Goal: Transaction & Acquisition: Purchase product/service

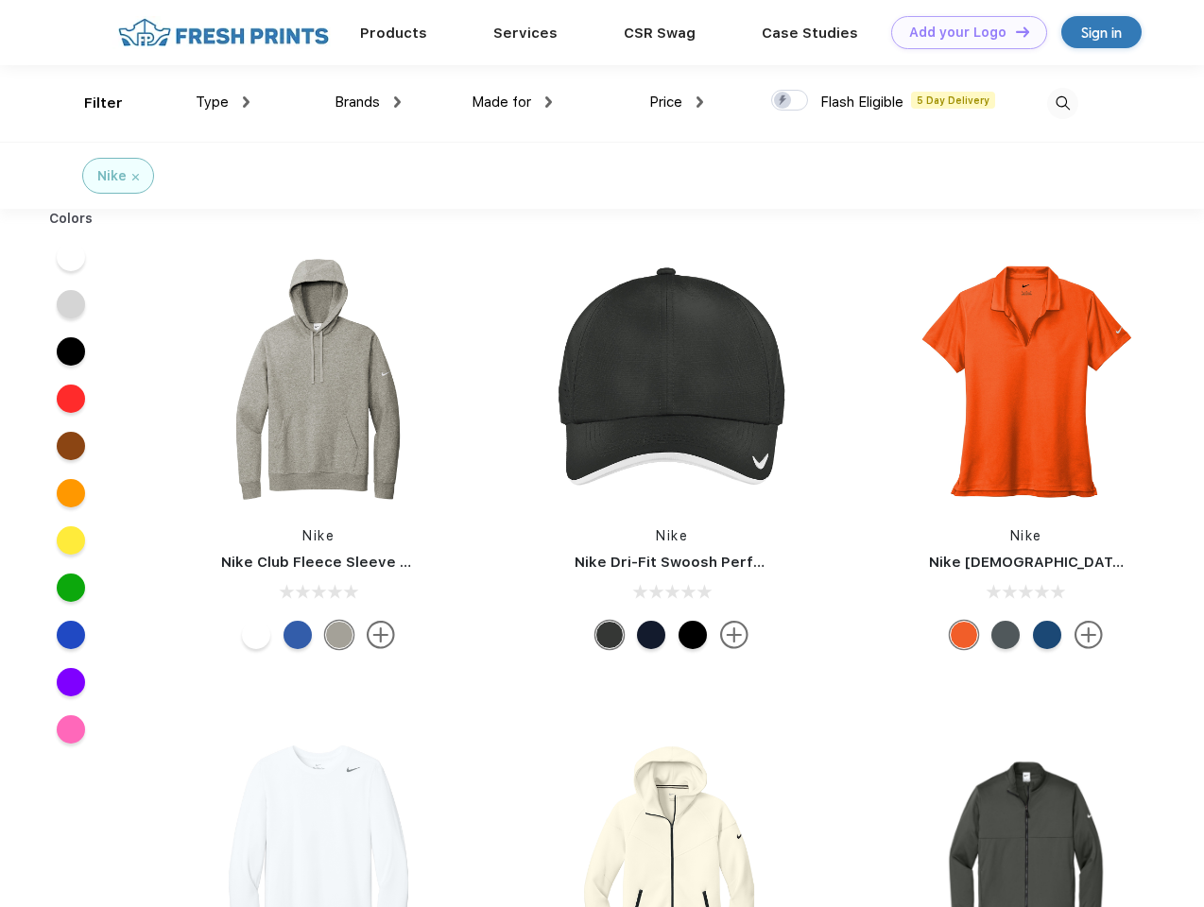
click at [962, 32] on link "Add your Logo Design Tool" at bounding box center [969, 32] width 156 height 33
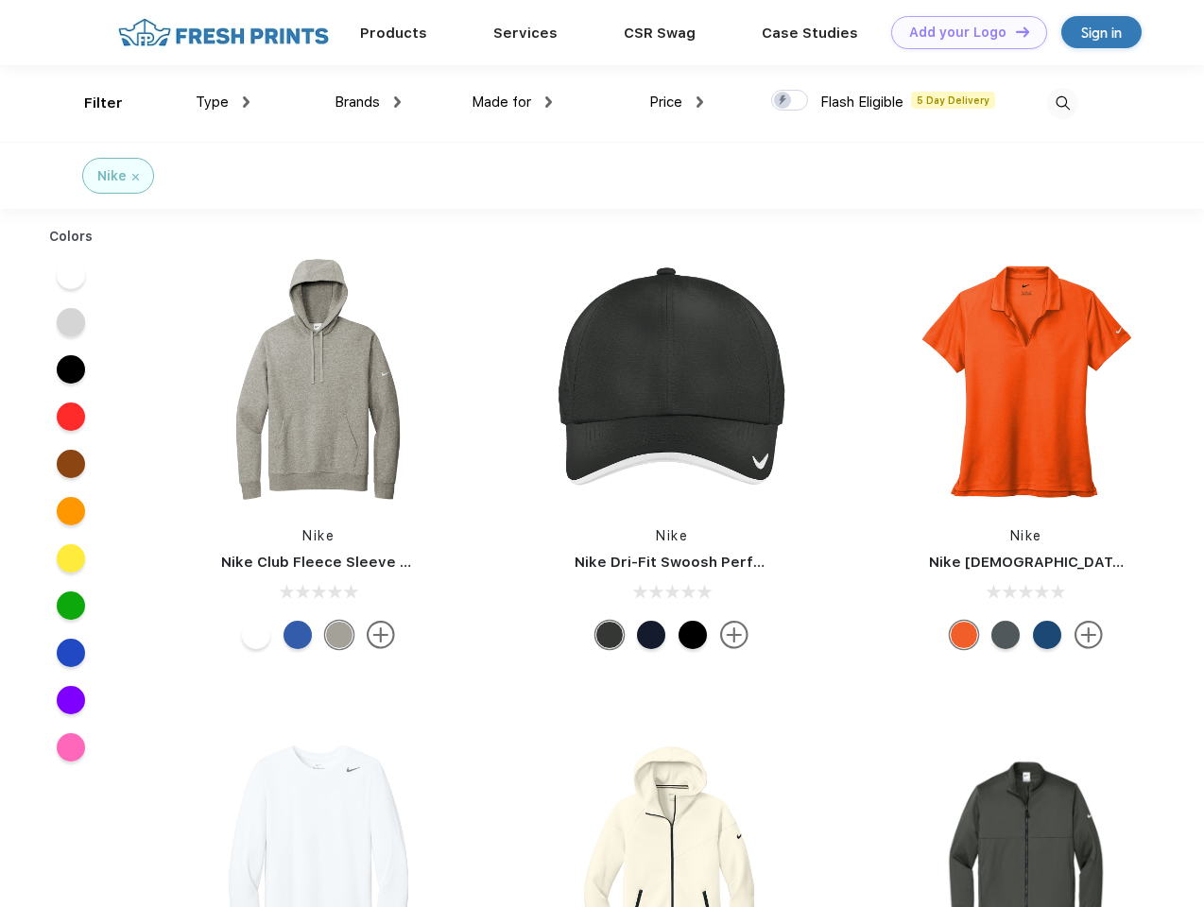
click at [0, 0] on div "Design Tool" at bounding box center [0, 0] width 0 height 0
click at [1014, 31] on link "Add your Logo Design Tool" at bounding box center [969, 32] width 156 height 33
click at [91, 103] on div "Filter" at bounding box center [103, 104] width 39 height 22
click at [223, 102] on span "Type" at bounding box center [212, 102] width 33 height 17
click at [368, 102] on span "Brands" at bounding box center [357, 102] width 45 height 17
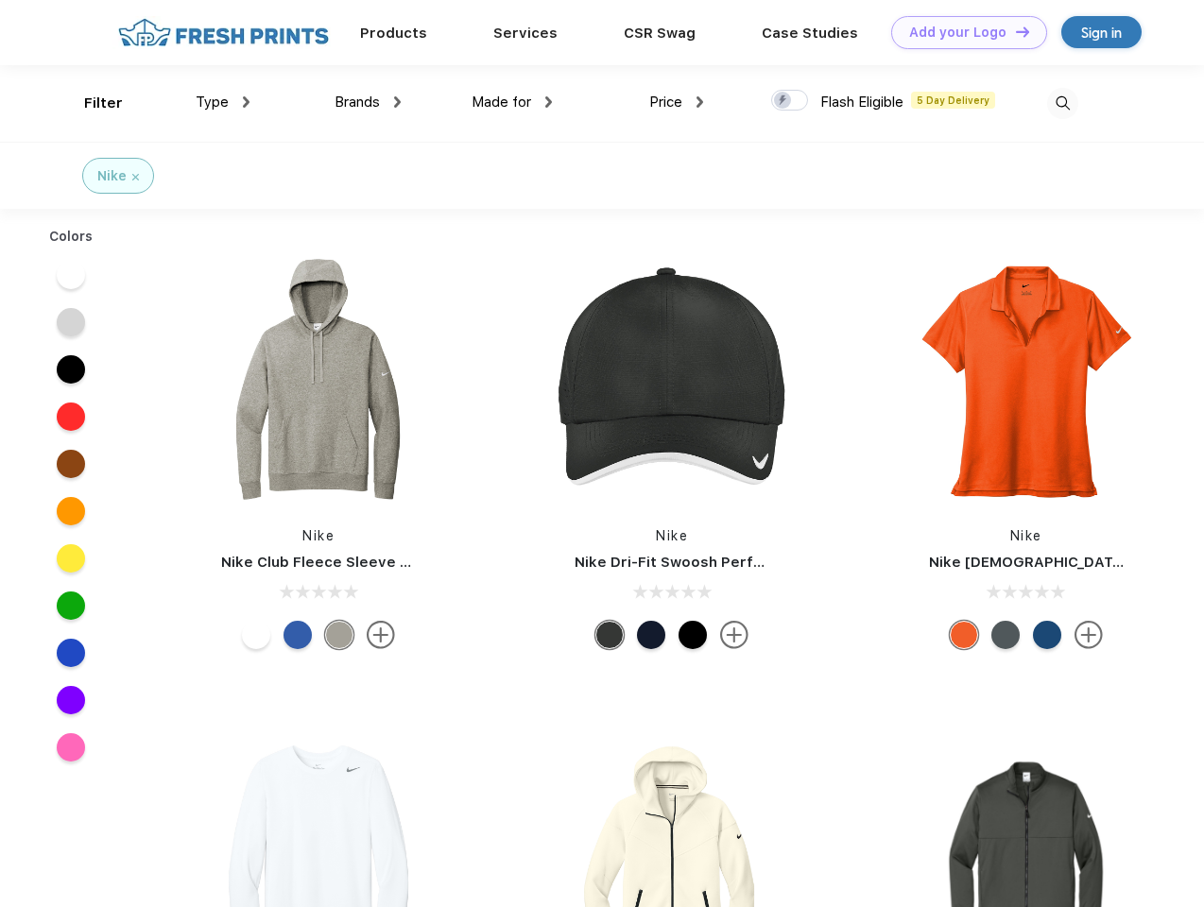
click at [512, 102] on span "Made for" at bounding box center [502, 102] width 60 height 17
click at [677, 102] on span "Price" at bounding box center [665, 102] width 33 height 17
click at [790, 101] on div at bounding box center [789, 100] width 37 height 21
click at [784, 101] on input "checkbox" at bounding box center [777, 95] width 12 height 12
click at [1063, 103] on img at bounding box center [1062, 103] width 31 height 31
